Goal: Navigation & Orientation: Understand site structure

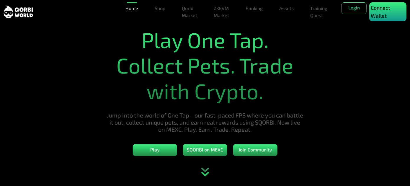
click at [378, 12] on p "Connect Wallet" at bounding box center [388, 12] width 34 height 16
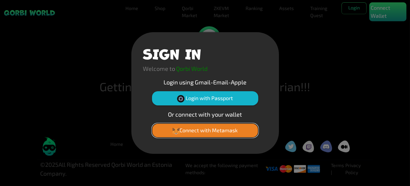
click at [200, 128] on button "Connect with Metamask" at bounding box center [205, 130] width 106 height 14
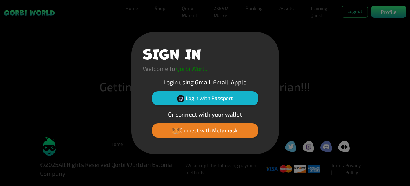
click at [350, 104] on div "SIGN IN Welcome to Qorbi World Login using Gmail-Email-Apple Login with Passpor…" at bounding box center [205, 93] width 410 height 186
click at [370, 39] on div "SIGN IN Welcome to Qorbi World Login using Gmail-Email-Apple Login with Passpor…" at bounding box center [205, 93] width 410 height 186
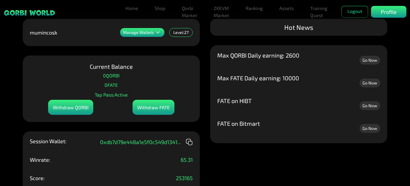
click at [318, 37] on div "Hot News FATE on Bitmart Go Now FATE on HIBT Go Now Max FATE Daily earning: 100…" at bounding box center [298, 81] width 177 height 125
click at [158, 12] on link "Shop" at bounding box center [159, 8] width 15 height 12
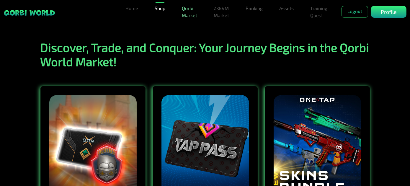
click at [186, 13] on link "Qorbi Market" at bounding box center [189, 11] width 20 height 19
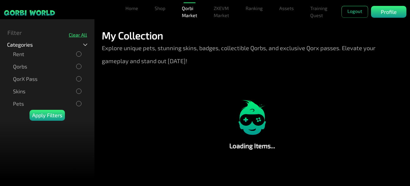
click at [237, 12] on ul "Home Shop Qorbi Market ZKEVM Market Ranking Assets Assets Bundles Forge Burn Eg…" at bounding box center [232, 11] width 218 height 19
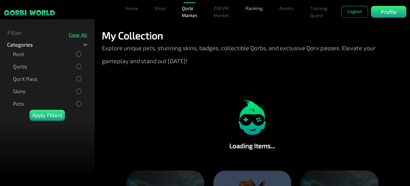
click at [246, 11] on link "Ranking" at bounding box center [254, 8] width 22 height 12
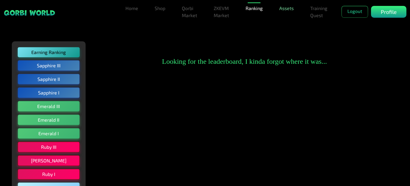
click at [286, 8] on link "Assets" at bounding box center [286, 8] width 19 height 12
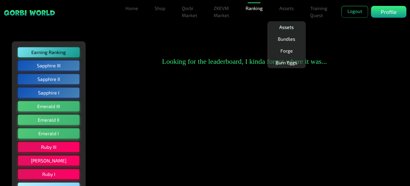
click at [287, 27] on link "Assets" at bounding box center [286, 27] width 19 height 12
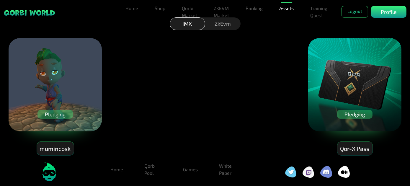
click at [58, 114] on div "Pledging" at bounding box center [54, 114] width 35 height 9
